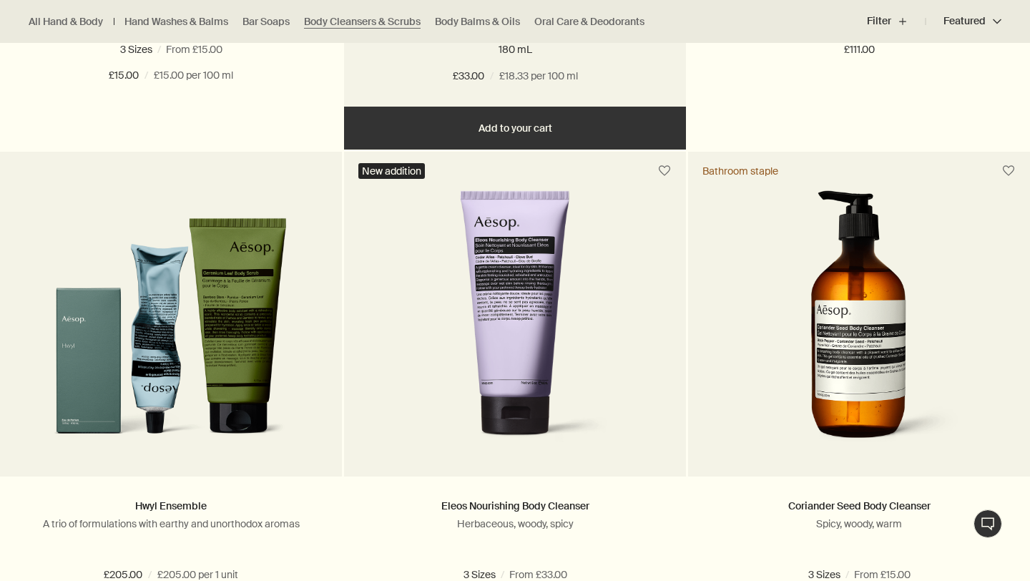
scroll to position [864, 0]
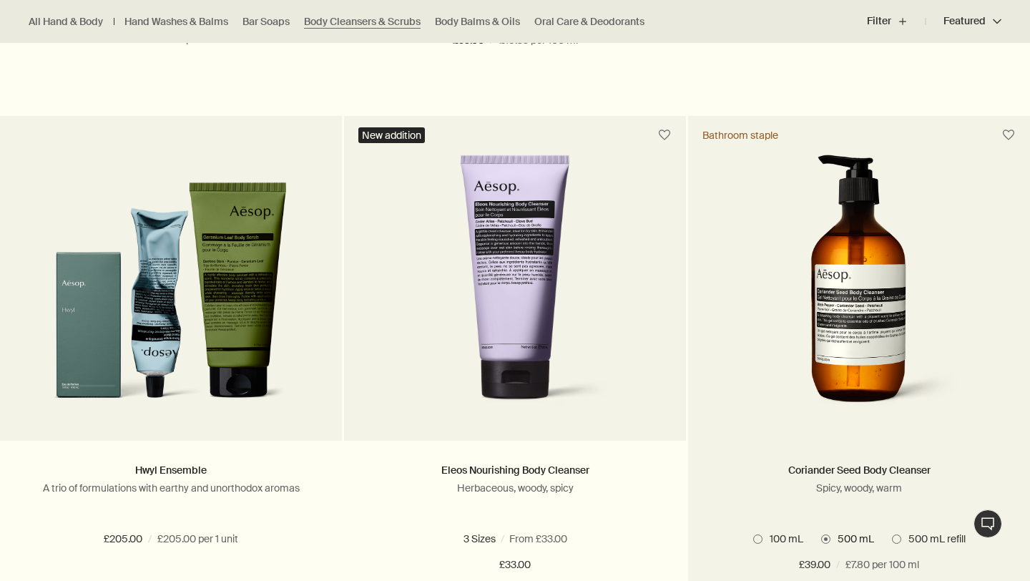
click at [857, 354] on img at bounding box center [860, 287] width 214 height 265
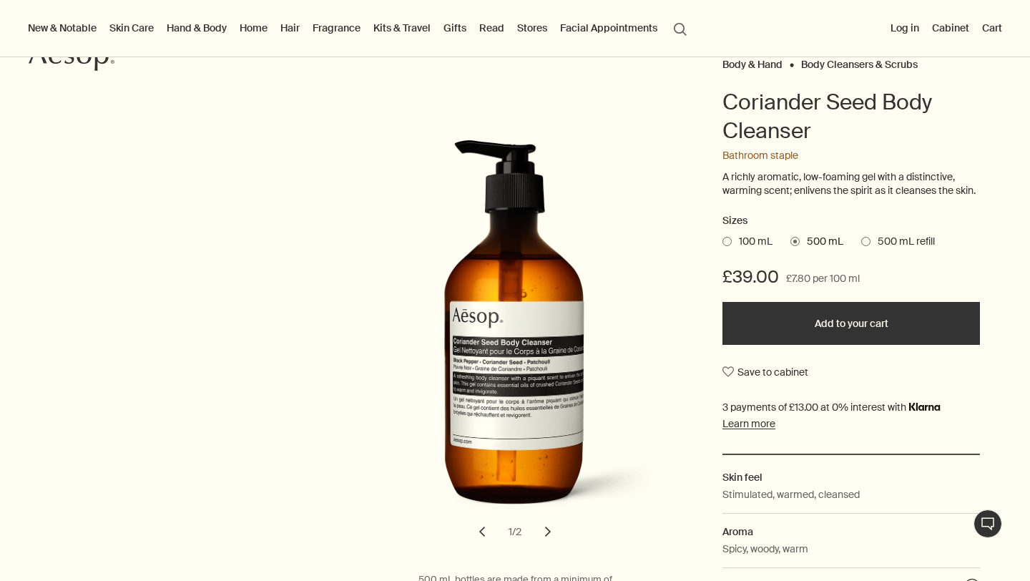
scroll to position [120, 0]
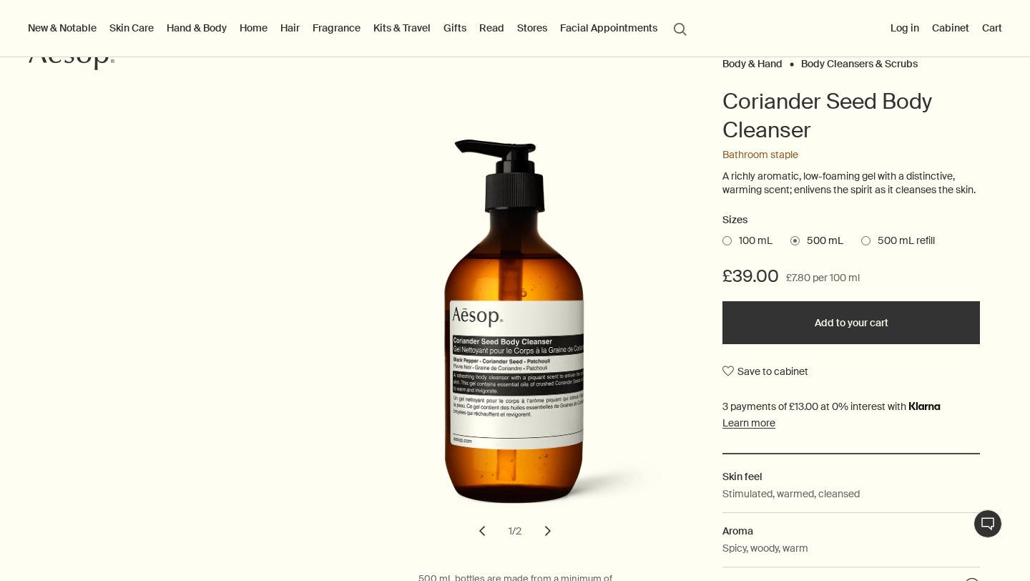
click at [866, 245] on span at bounding box center [865, 240] width 9 height 9
click at [861, 243] on input "500 mL refill" at bounding box center [861, 238] width 0 height 9
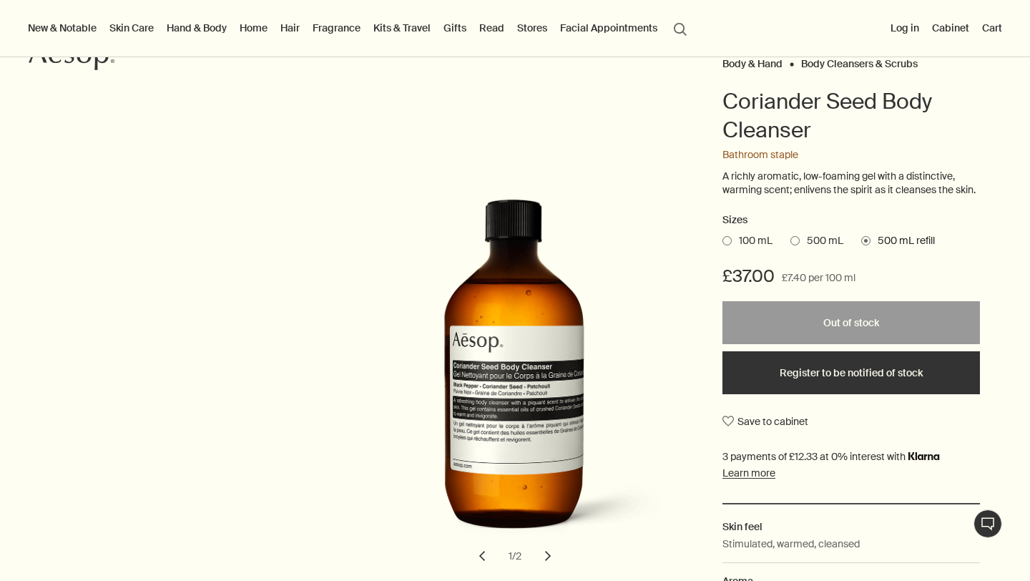
click at [800, 248] on span "500 mL" at bounding box center [822, 241] width 44 height 14
click at [791, 243] on input "500 mL" at bounding box center [791, 238] width 0 height 9
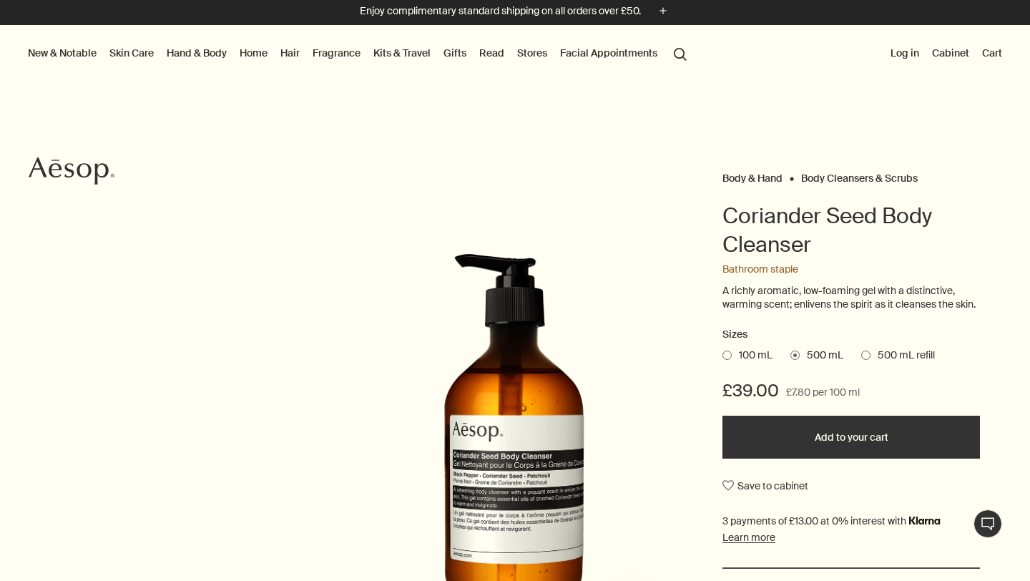
scroll to position [0, 0]
